Goal: Task Accomplishment & Management: Manage account settings

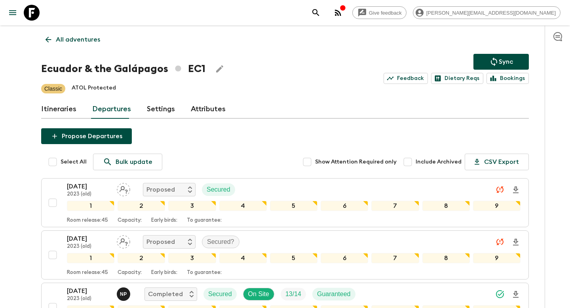
click at [83, 37] on p "All adventures" at bounding box center [78, 40] width 44 height 10
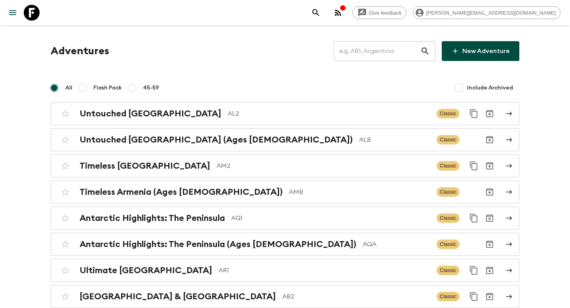
click at [402, 45] on input "text" at bounding box center [377, 51] width 87 height 22
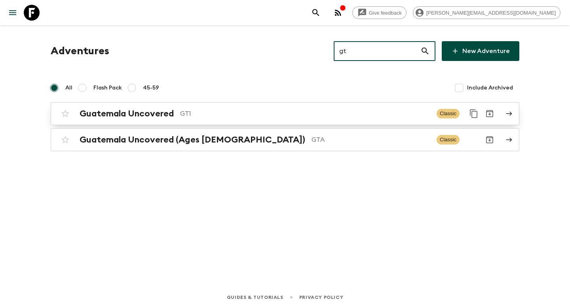
type input "gt"
click at [300, 117] on p "GT1" at bounding box center [305, 114] width 250 height 10
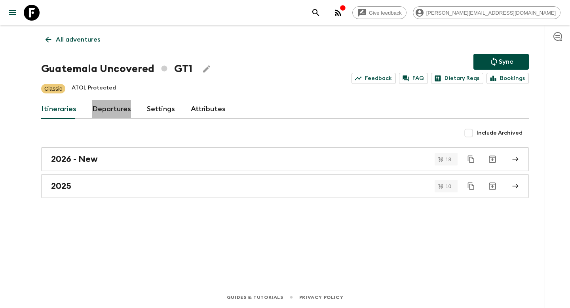
click at [112, 110] on link "Departures" at bounding box center [111, 109] width 39 height 19
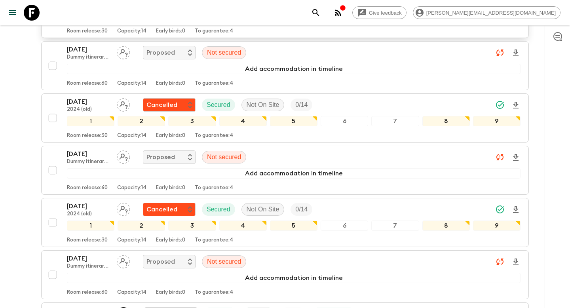
scroll to position [2124, 0]
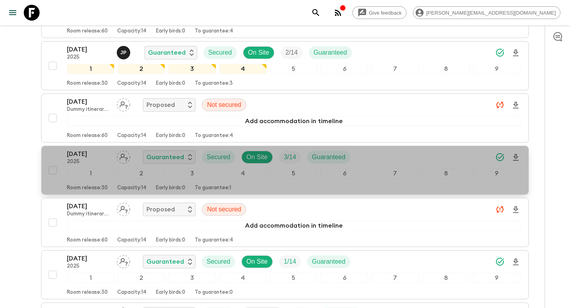
click at [376, 158] on div "[DATE] 2025 Guaranteed Secured On Site 3 / 14 Guaranteed" at bounding box center [294, 157] width 454 height 16
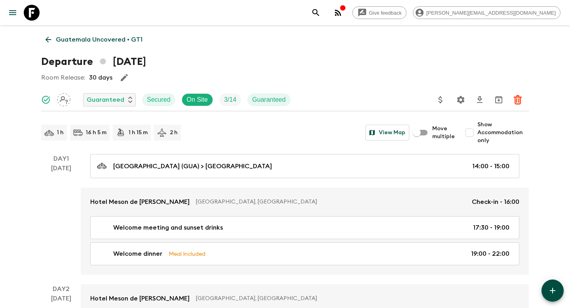
click at [442, 98] on icon "Update Price, Early Bird Discount and Costs" at bounding box center [440, 99] width 4 height 7
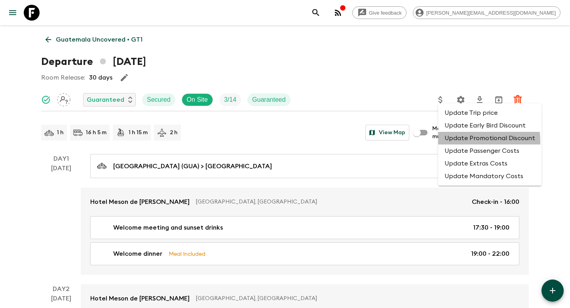
click at [454, 142] on li "Update Promotional Discount" at bounding box center [489, 138] width 103 height 13
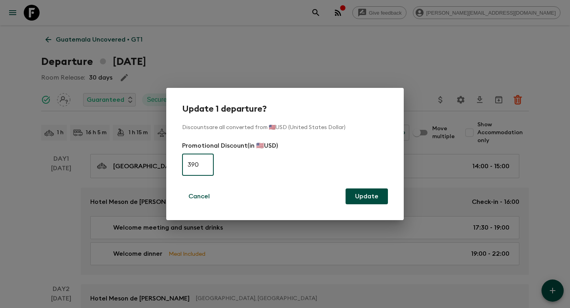
click at [208, 164] on input "390" at bounding box center [198, 165] width 32 height 22
type input "0"
click at [364, 196] on button "Update" at bounding box center [367, 197] width 42 height 16
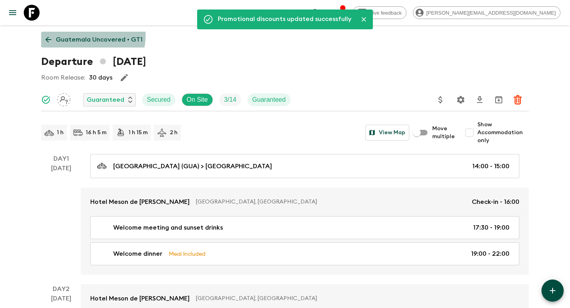
click at [81, 35] on p "Guatemala Uncovered • GT1" at bounding box center [99, 40] width 87 height 10
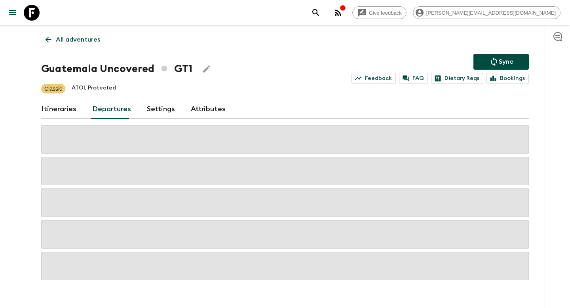
click at [510, 54] on button "Sync" at bounding box center [501, 62] width 55 height 16
